Goal: Find specific fact: Find specific fact

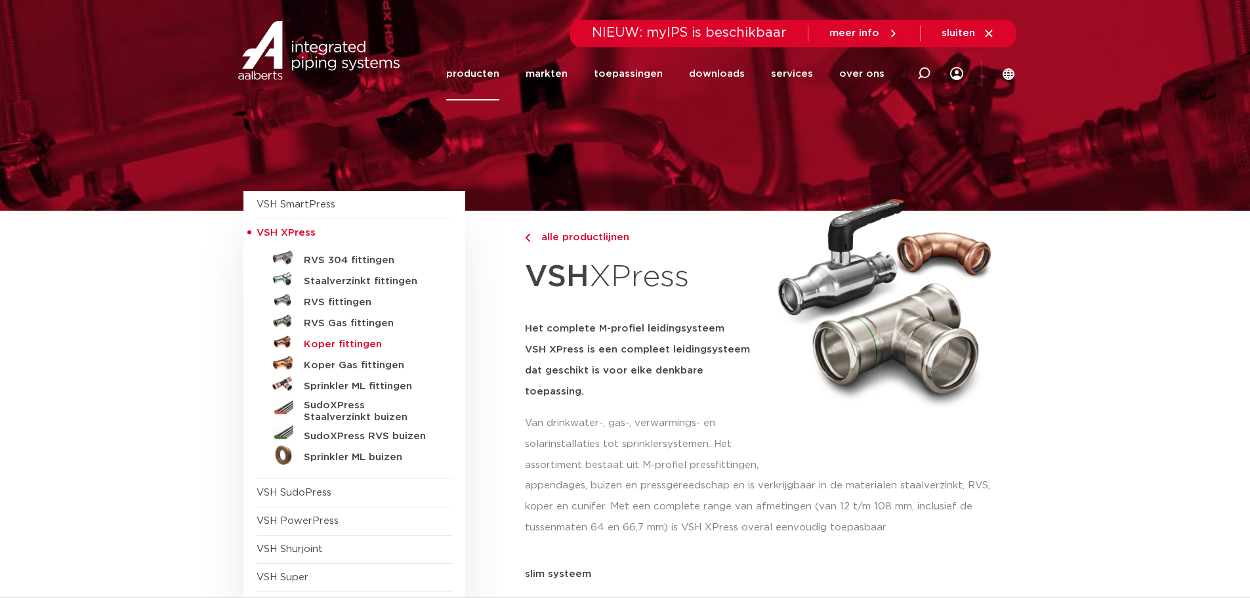
click at [320, 346] on h5 "Koper fittingen" at bounding box center [369, 345] width 130 height 12
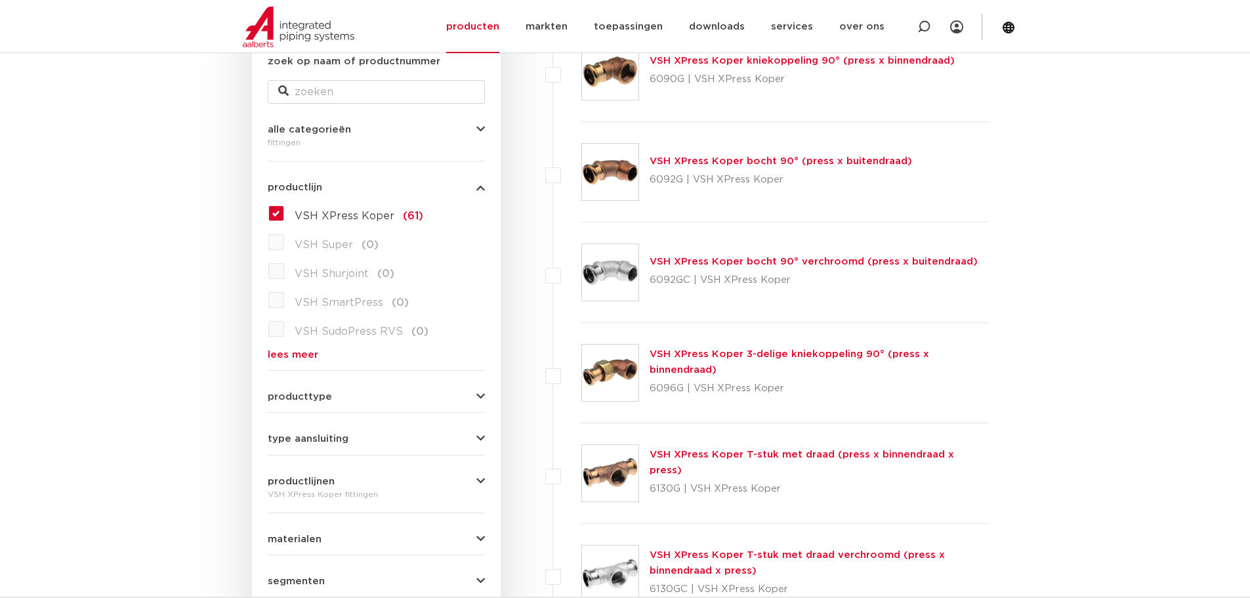
scroll to position [5245, 0]
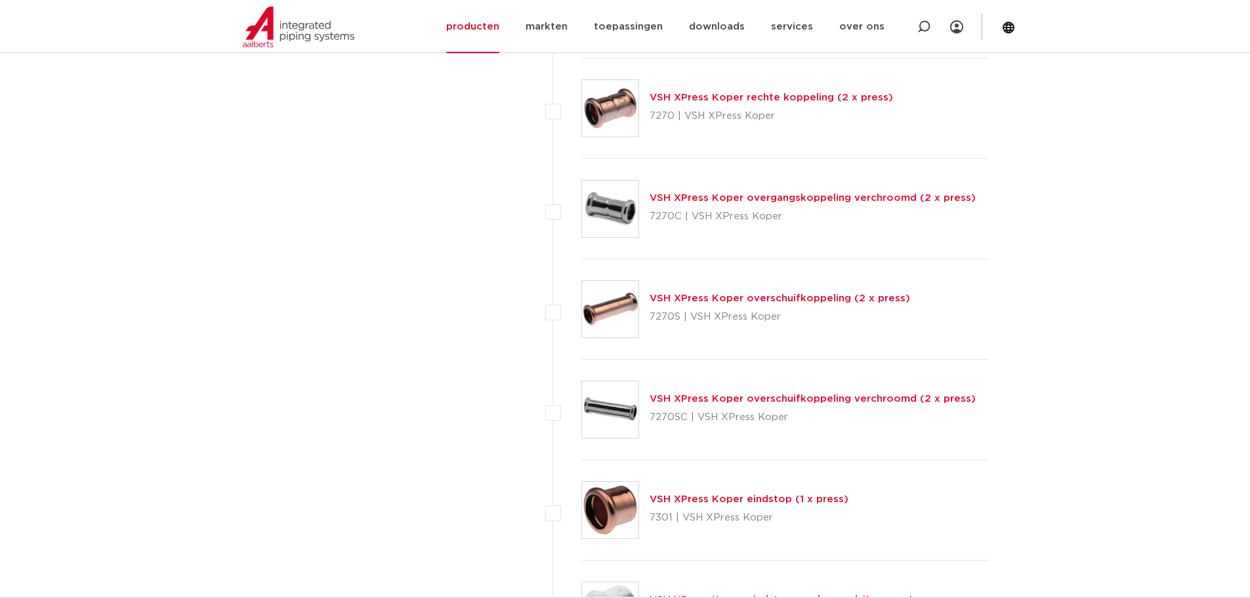
click at [783, 300] on link "VSH XPress Koper overschuifkoppeling (2 x press)" at bounding box center [780, 298] width 260 height 10
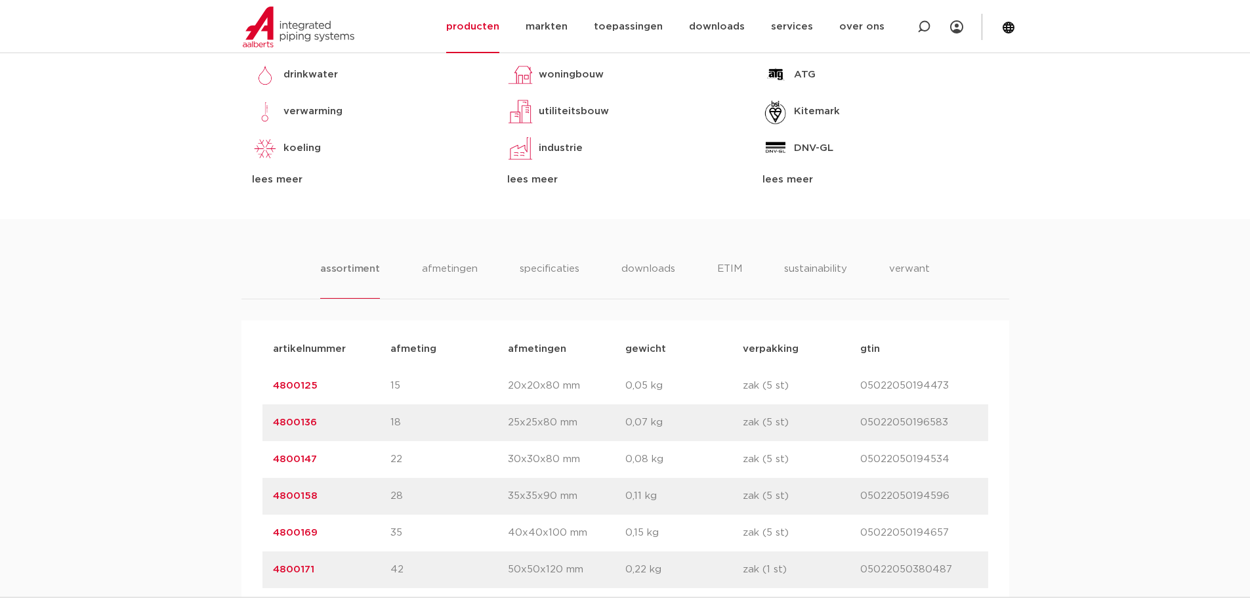
scroll to position [919, 0]
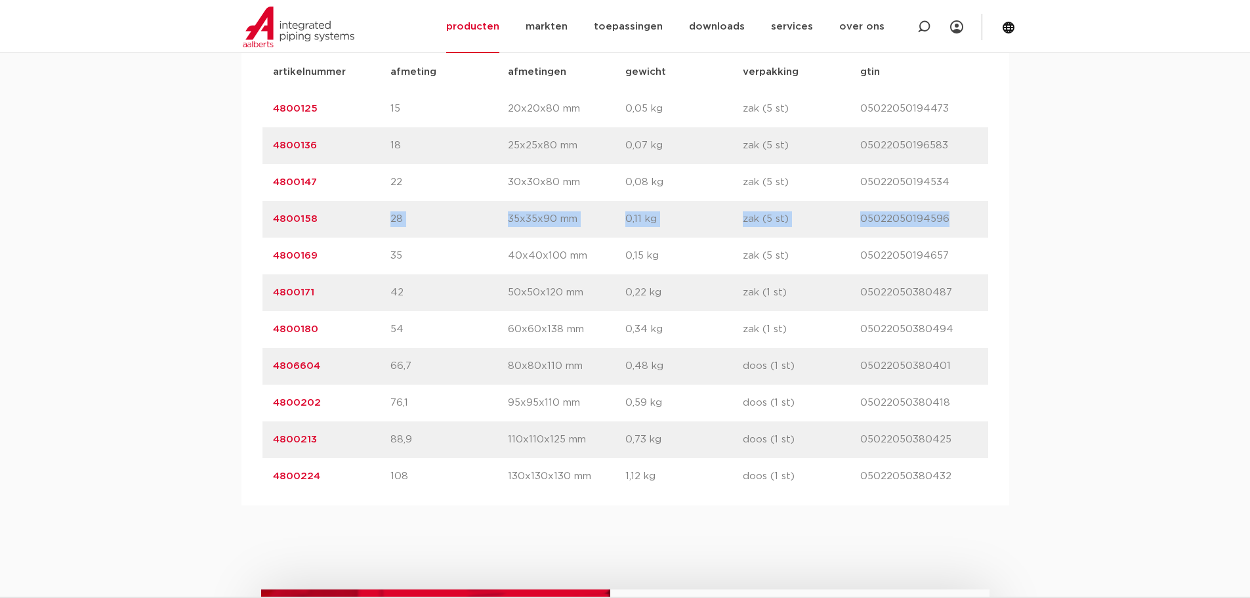
drag, startPoint x: 333, startPoint y: 223, endPoint x: 180, endPoint y: 239, distance: 153.7
click at [180, 239] on div "assortiment [GEOGRAPHIC_DATA] specificaties downloads ETIM sustainability verwa…" at bounding box center [625, 223] width 1250 height 563
click at [338, 224] on p "4800158" at bounding box center [331, 219] width 117 height 16
drag, startPoint x: 333, startPoint y: 219, endPoint x: 270, endPoint y: 220, distance: 63.7
click at [270, 220] on div "artikelnummer 4800158 afmeting 28 [GEOGRAPHIC_DATA] 35x35x90 mm gewicht 0,11 kg…" at bounding box center [625, 219] width 726 height 37
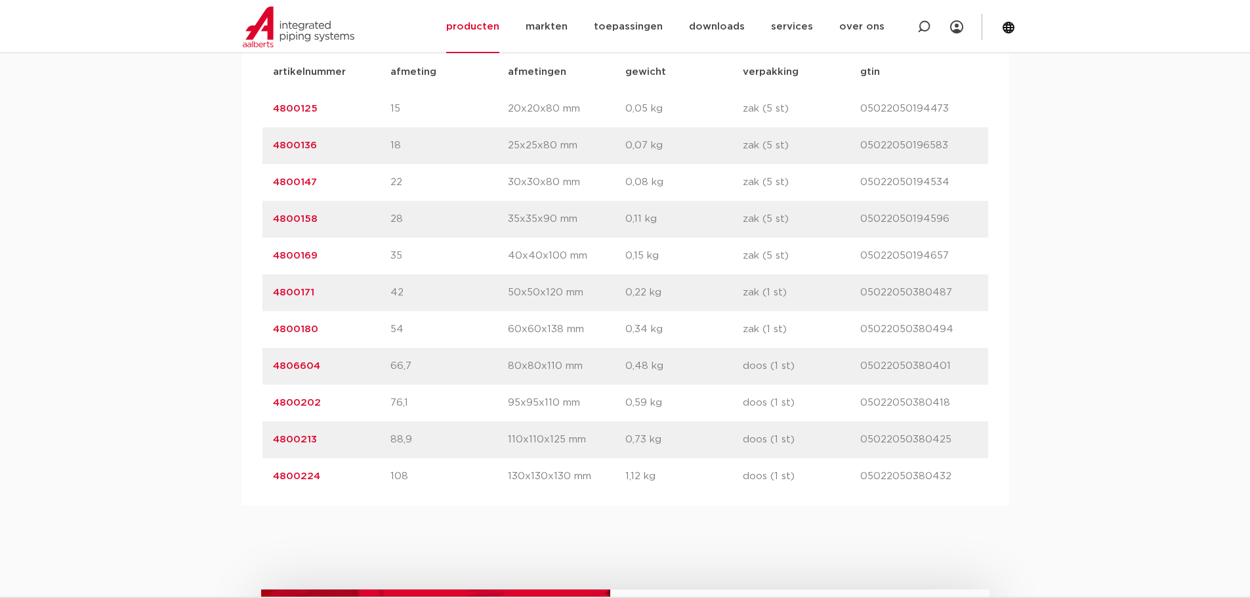
copy link "4800158"
